Goal: Find specific page/section: Find specific page/section

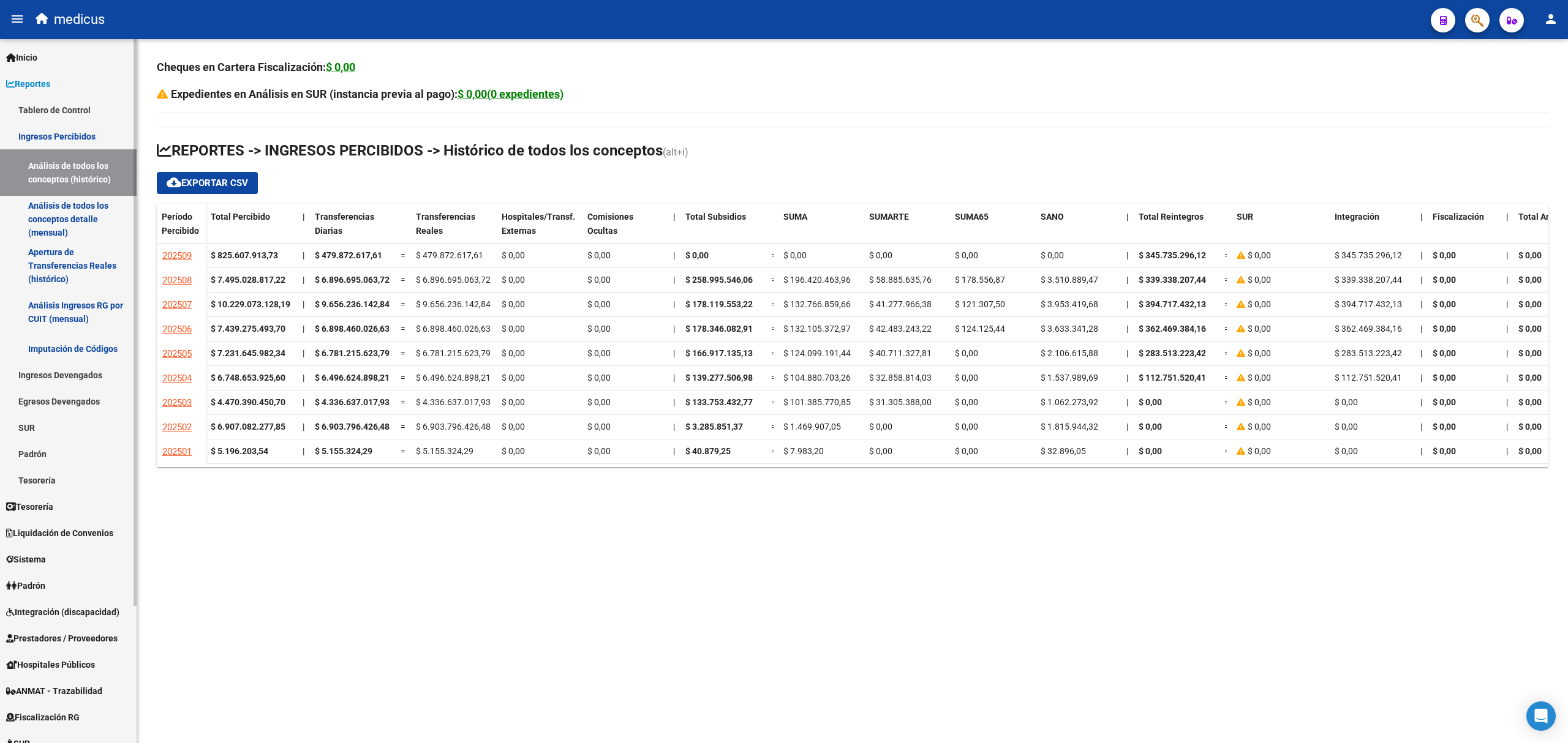
click at [32, 433] on link "SUR" at bounding box center [68, 428] width 137 height 26
click at [79, 481] on link "Movimiento de Expte. SSS" at bounding box center [68, 480] width 137 height 26
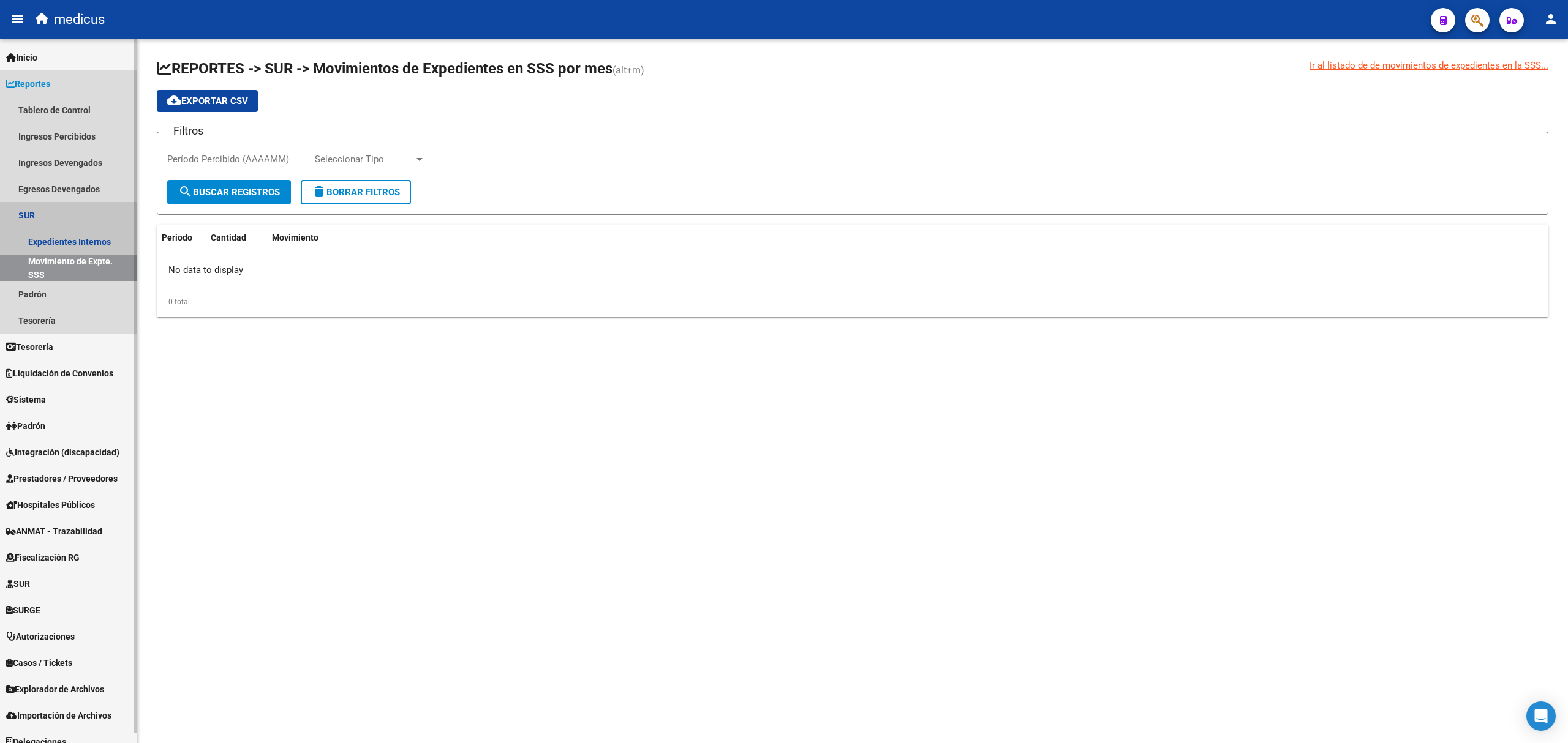
click at [27, 220] on link "SUR" at bounding box center [68, 215] width 137 height 26
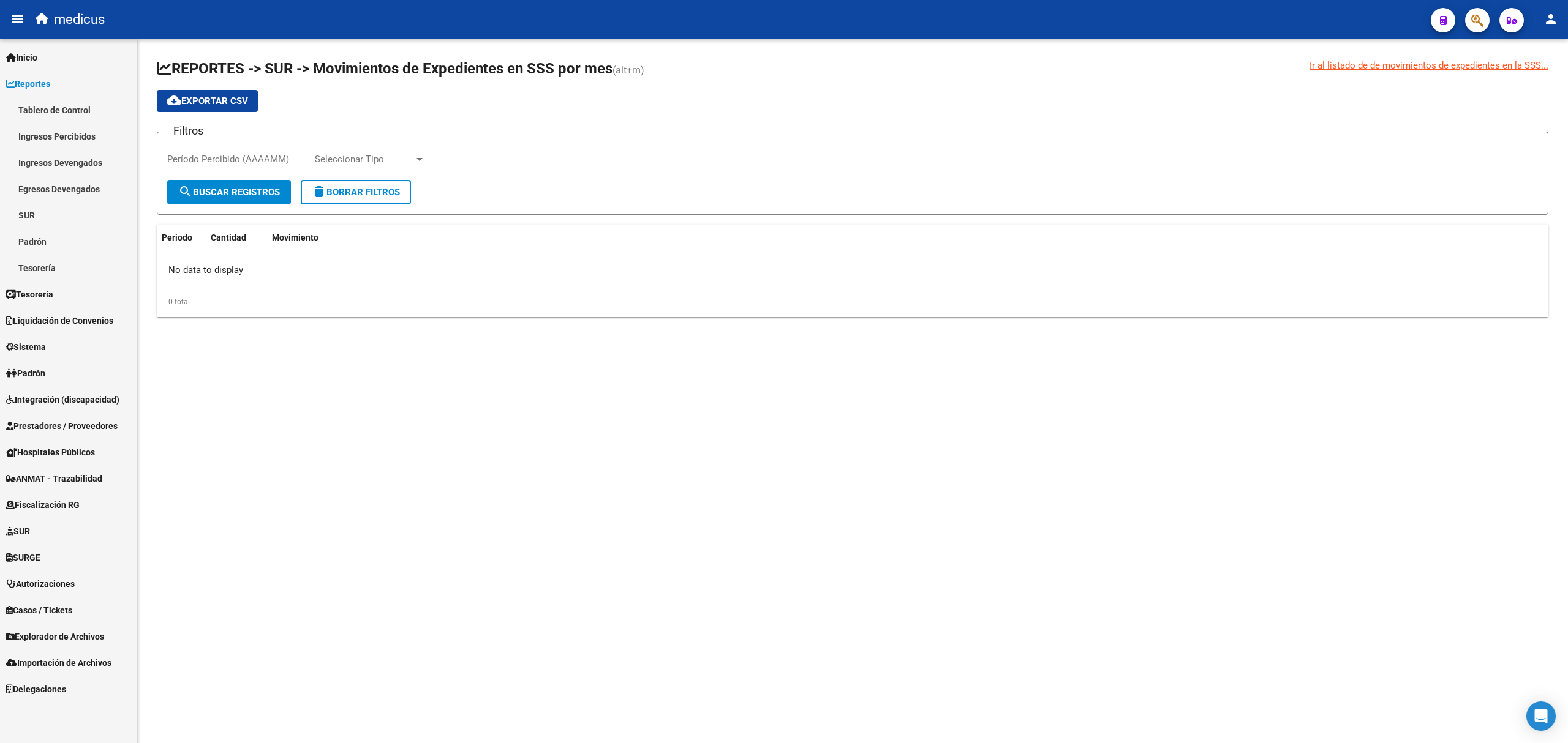
click at [54, 552] on link "SURGE" at bounding box center [68, 557] width 137 height 26
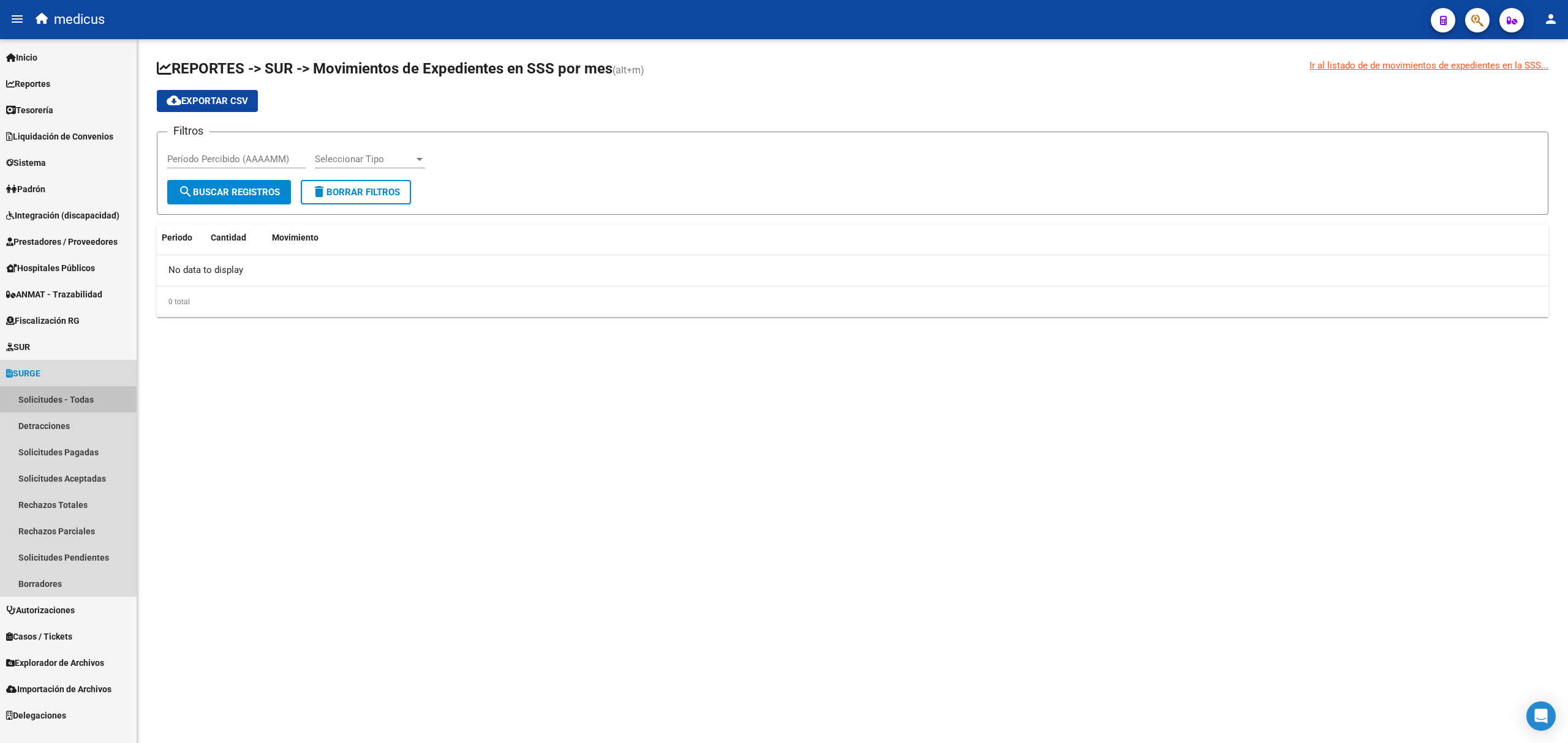
click at [66, 400] on link "Solicitudes - Todas" at bounding box center [68, 400] width 137 height 26
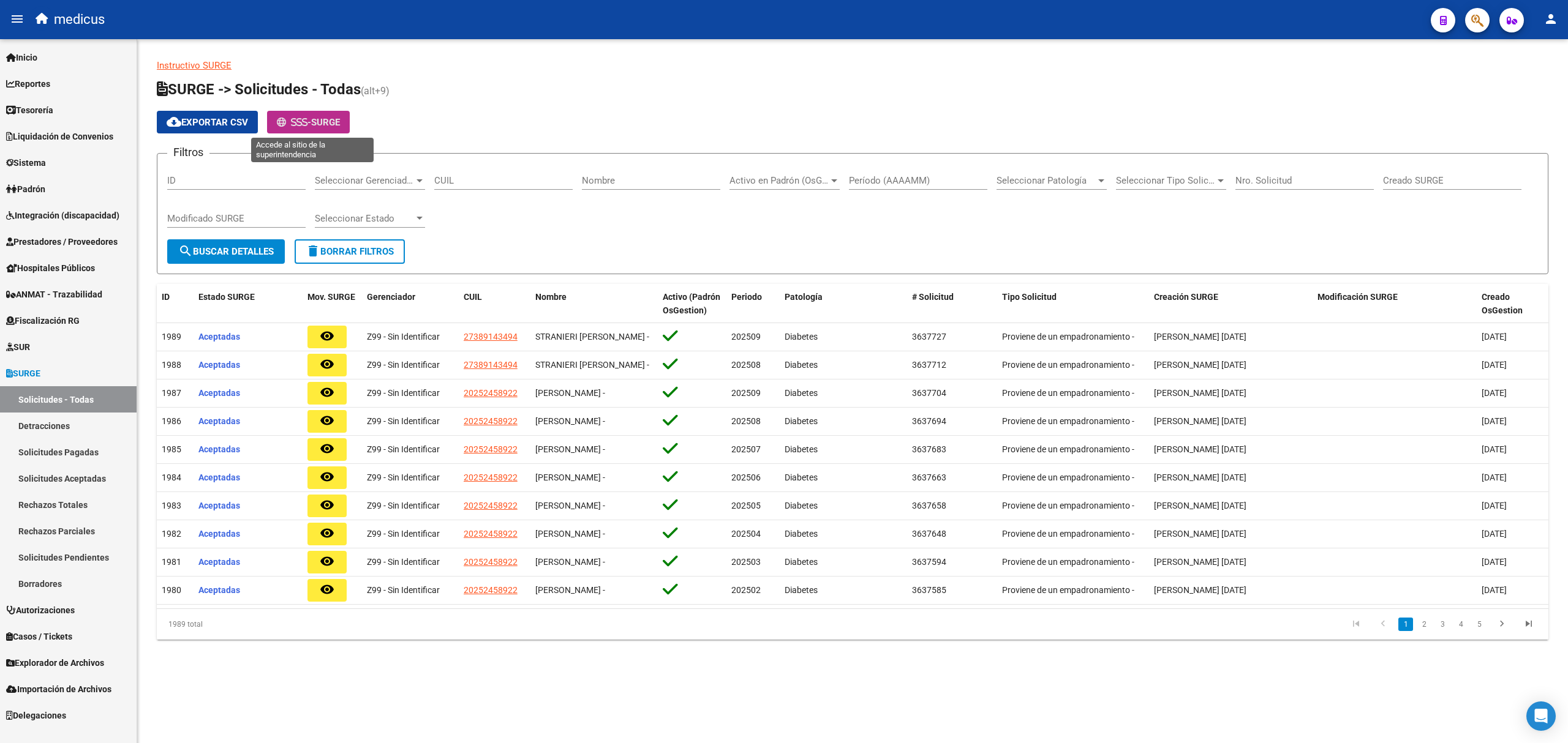
click at [325, 123] on span "SURGE" at bounding box center [325, 122] width 29 height 11
